Goal: Use online tool/utility

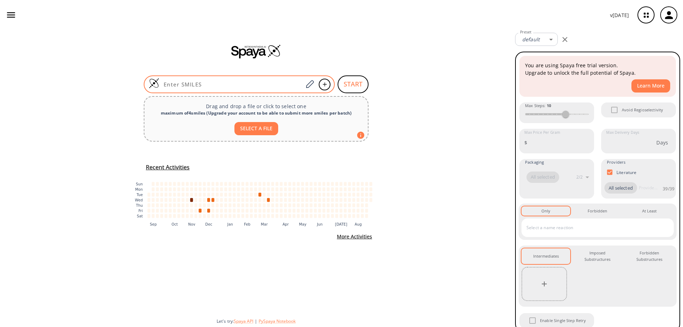
click at [268, 80] on div at bounding box center [239, 84] width 191 height 18
paste input "CS(=O)(=O)C=1C=C(C=NC1CC(=O)O)C(F)(F)F"
type input "CS(=O)(=O)C=1C=C(C=NC1CC(=O)O)C(F)(F)F"
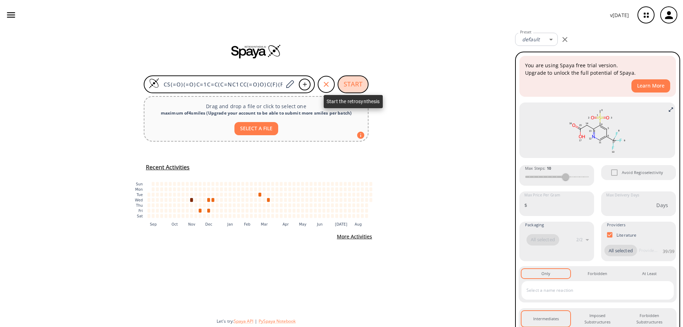
click at [358, 83] on button "START" at bounding box center [352, 84] width 31 height 18
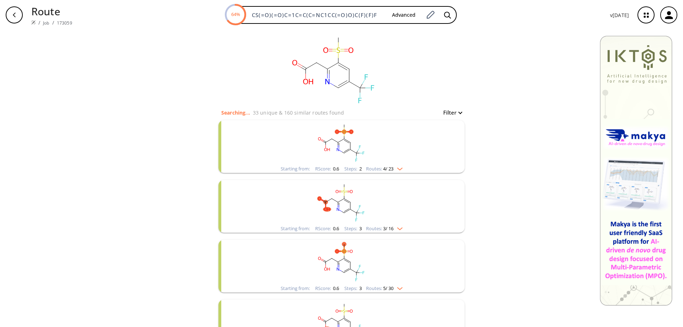
click at [396, 166] on img "clusters" at bounding box center [397, 168] width 9 height 6
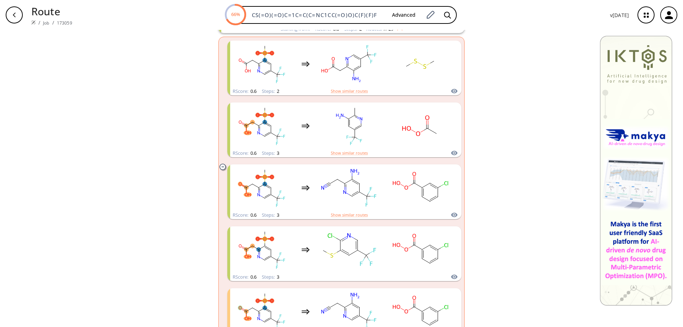
scroll to position [142, 0]
